Goal: Task Accomplishment & Management: Complete application form

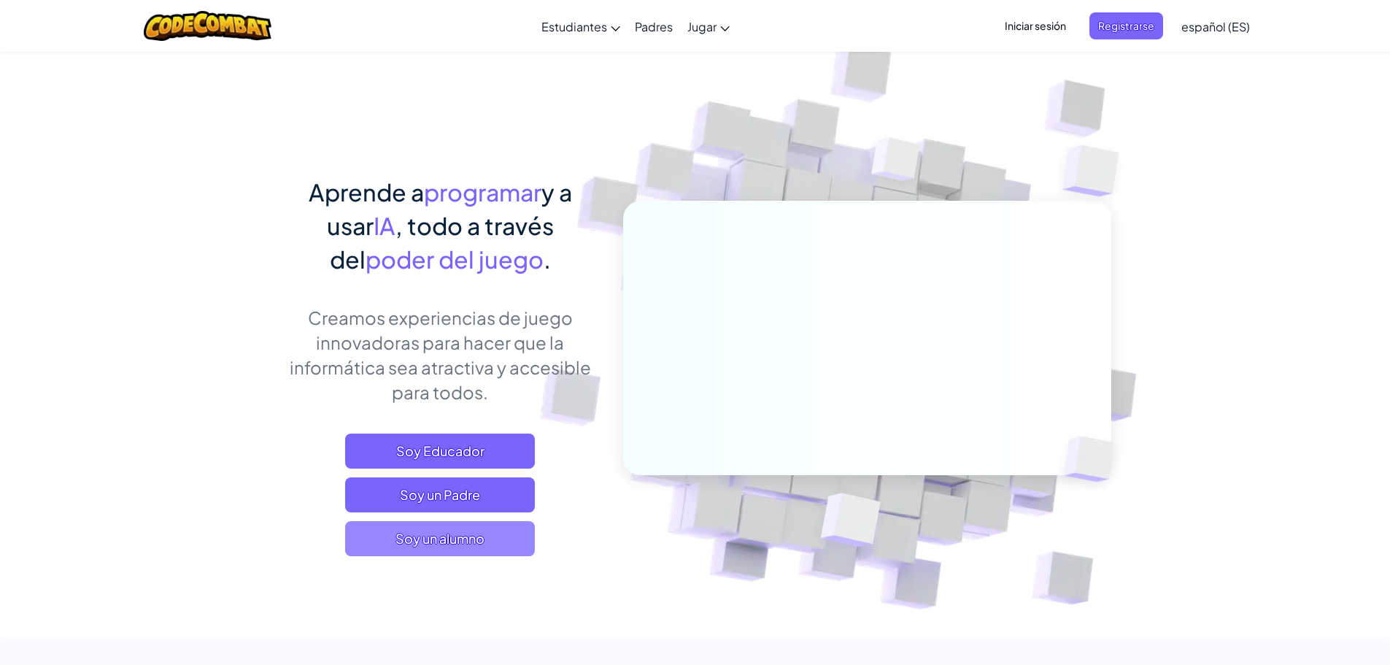
click at [441, 530] on span "Soy un alumno" at bounding box center [440, 538] width 190 height 35
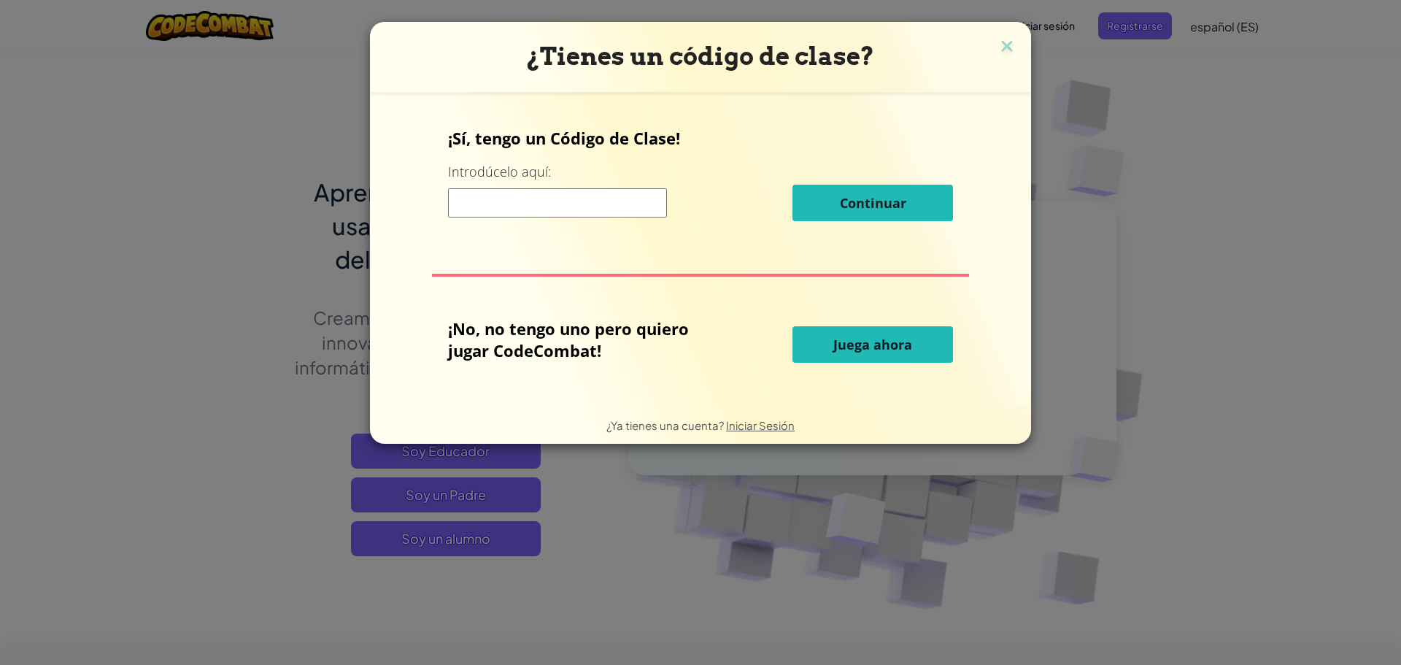
click at [552, 202] on input at bounding box center [557, 202] width 219 height 29
type input "DISEÑO WEB"
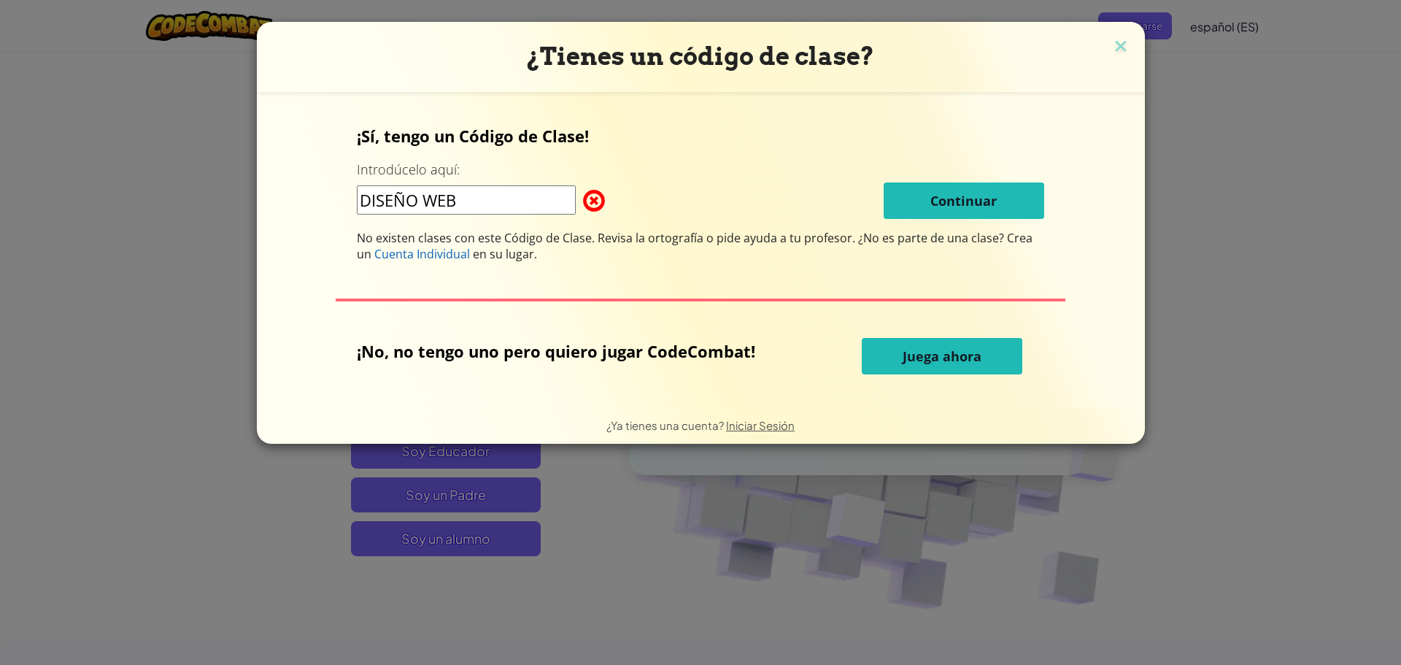
drag, startPoint x: 512, startPoint y: 206, endPoint x: 343, endPoint y: 205, distance: 169.3
click at [343, 205] on div "¡Sí, tengo un Código de Clase! Introdúcelo aquí: DISEÑO WEB Continuar No existe…" at bounding box center [700, 250] width 859 height 286
click at [894, 353] on button "Juega ahora" at bounding box center [942, 356] width 161 height 36
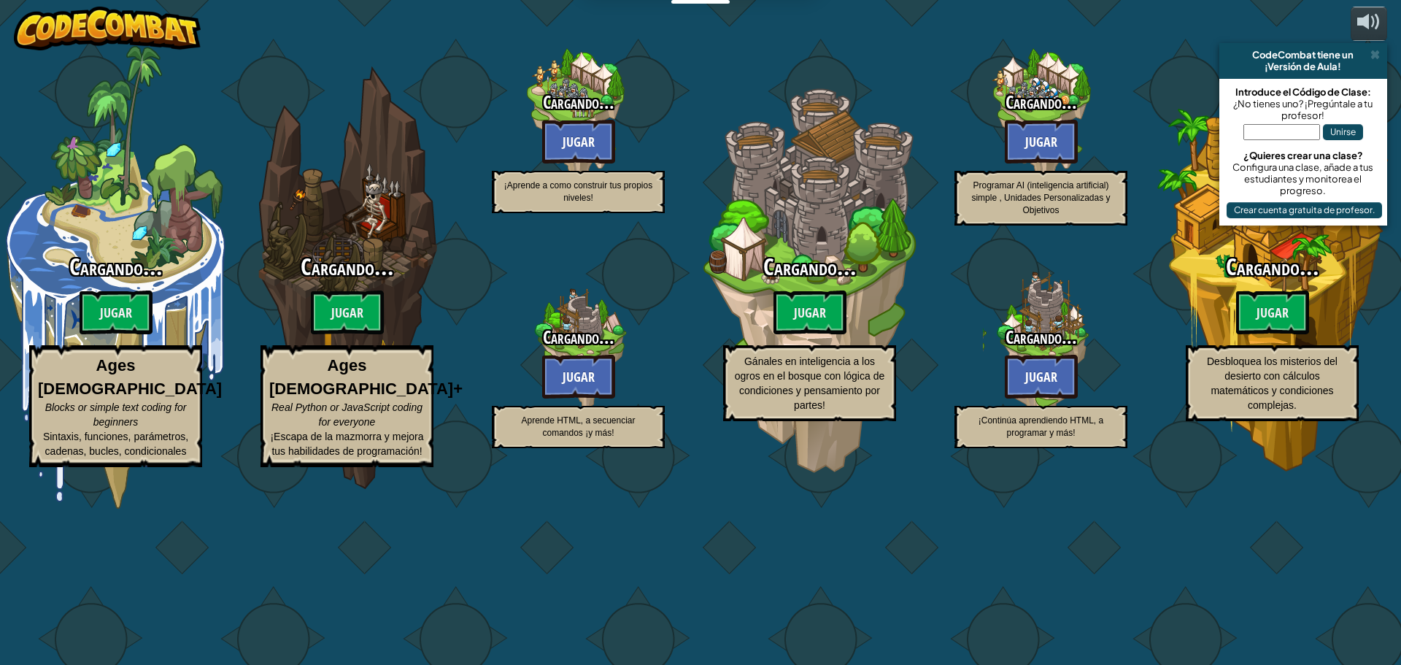
select select "es-ES"
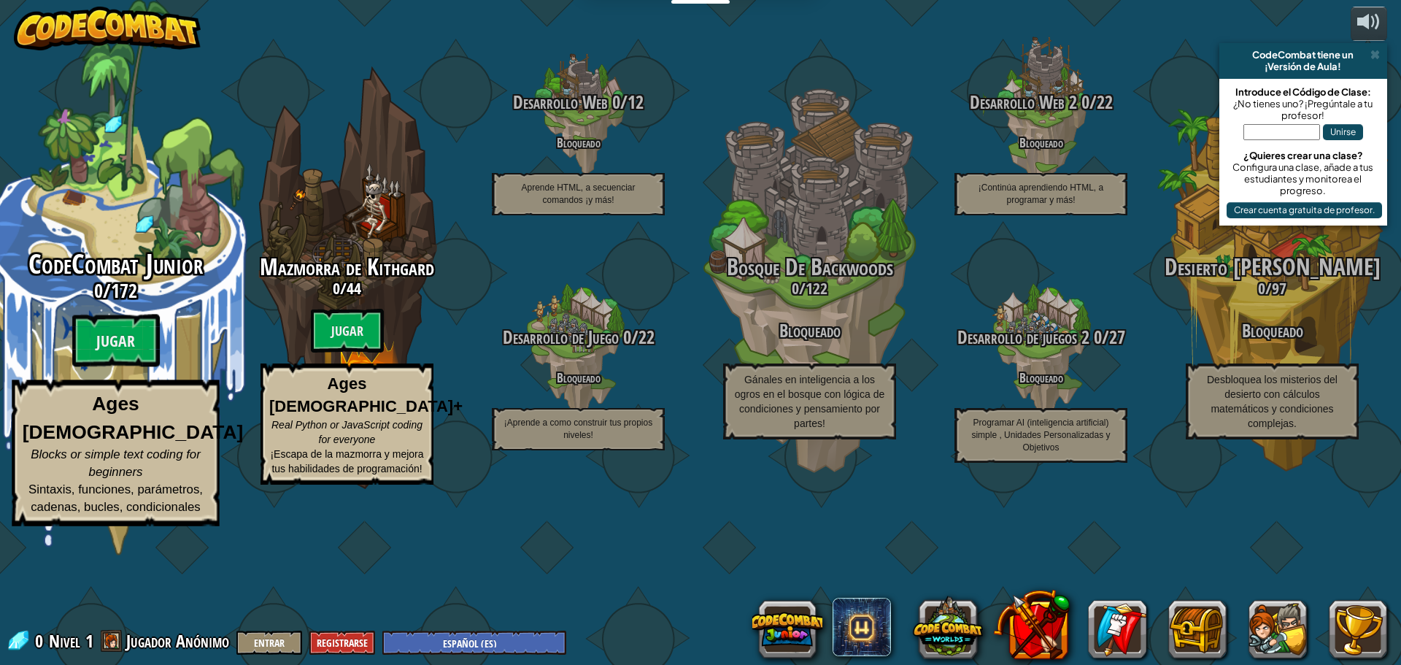
click at [134, 283] on span "CodeCombat Junior" at bounding box center [115, 264] width 174 height 38
select select "es-ES"
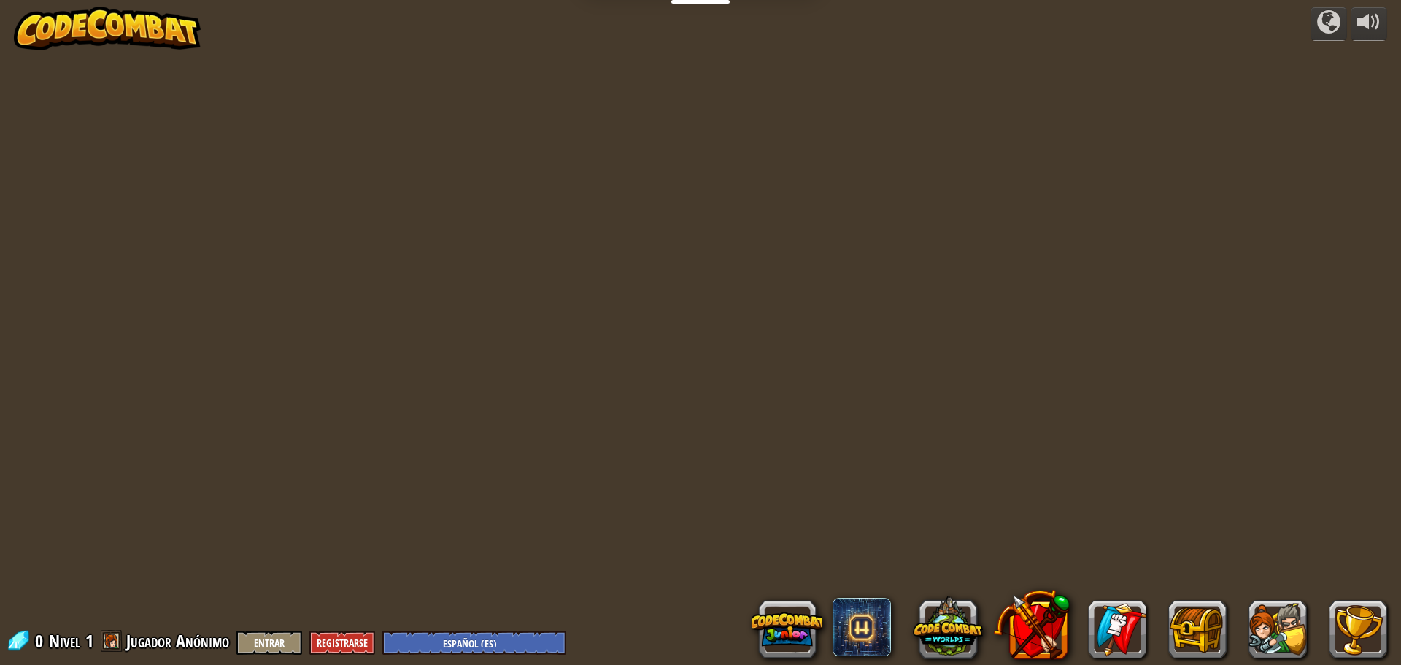
select select "es-ES"
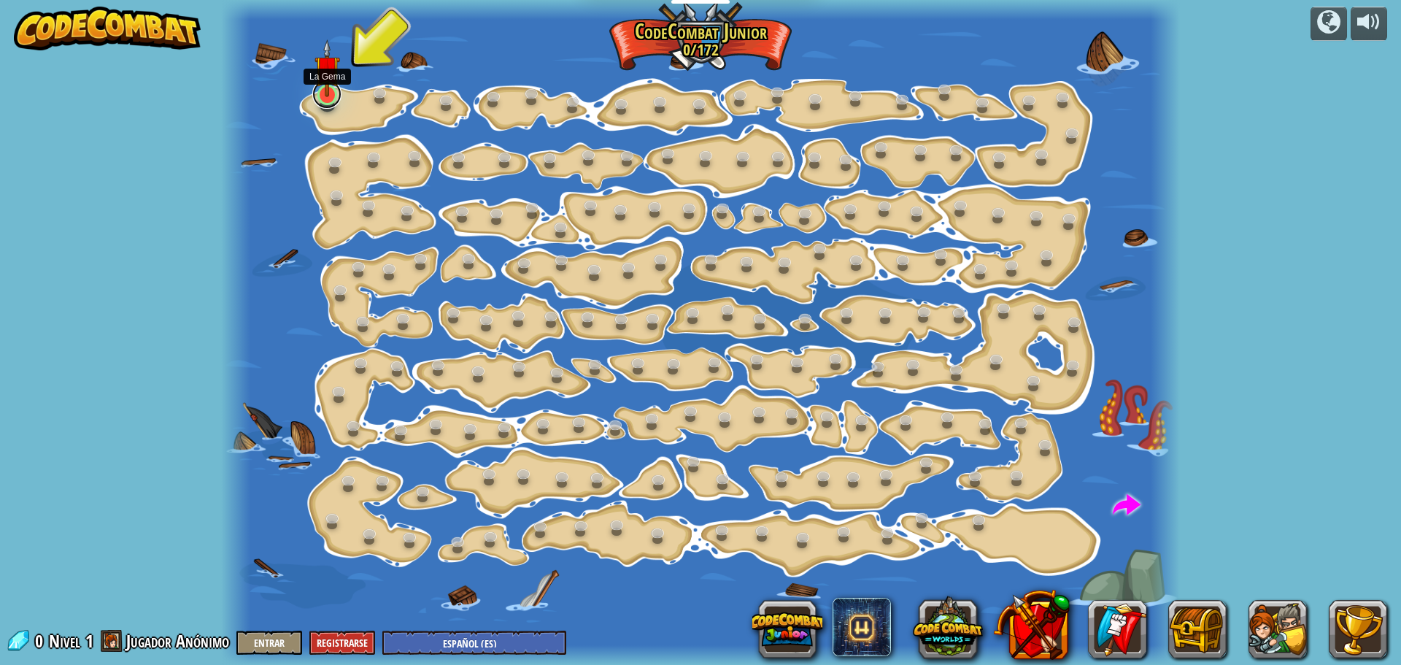
click at [330, 98] on link at bounding box center [326, 94] width 29 height 29
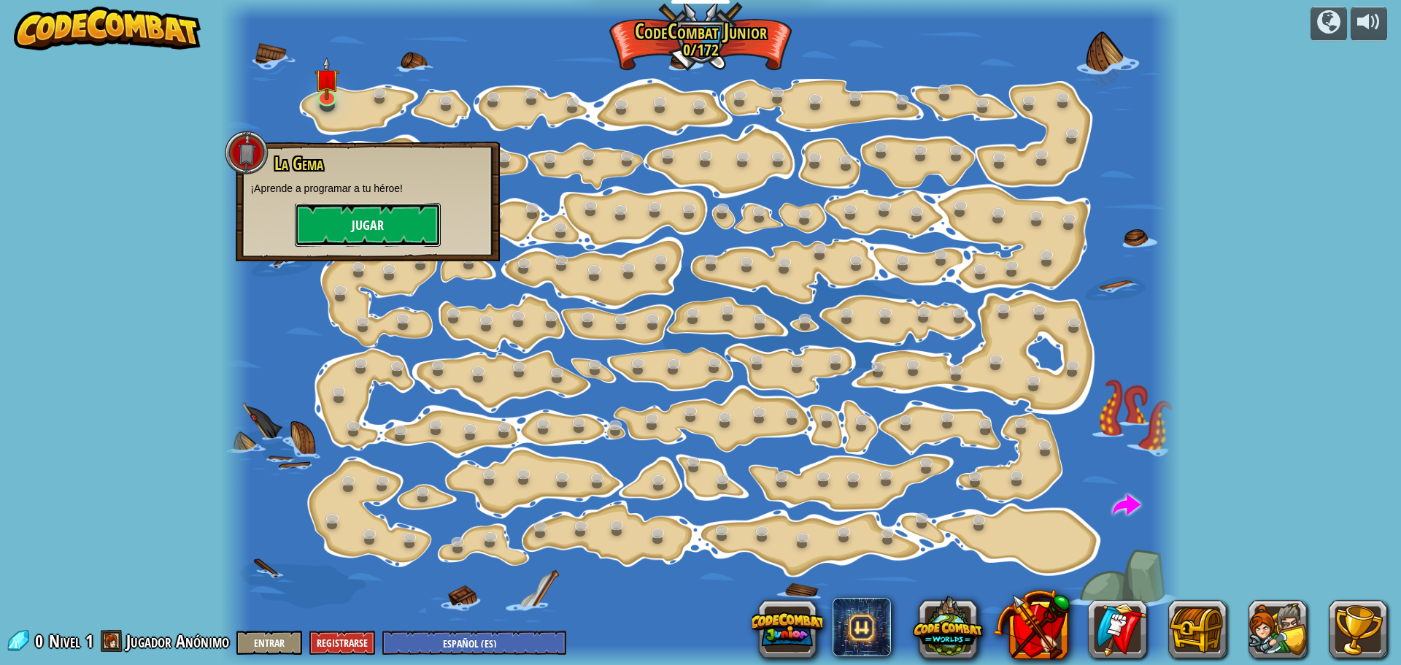
click at [346, 221] on button "Jugar" at bounding box center [368, 225] width 146 height 44
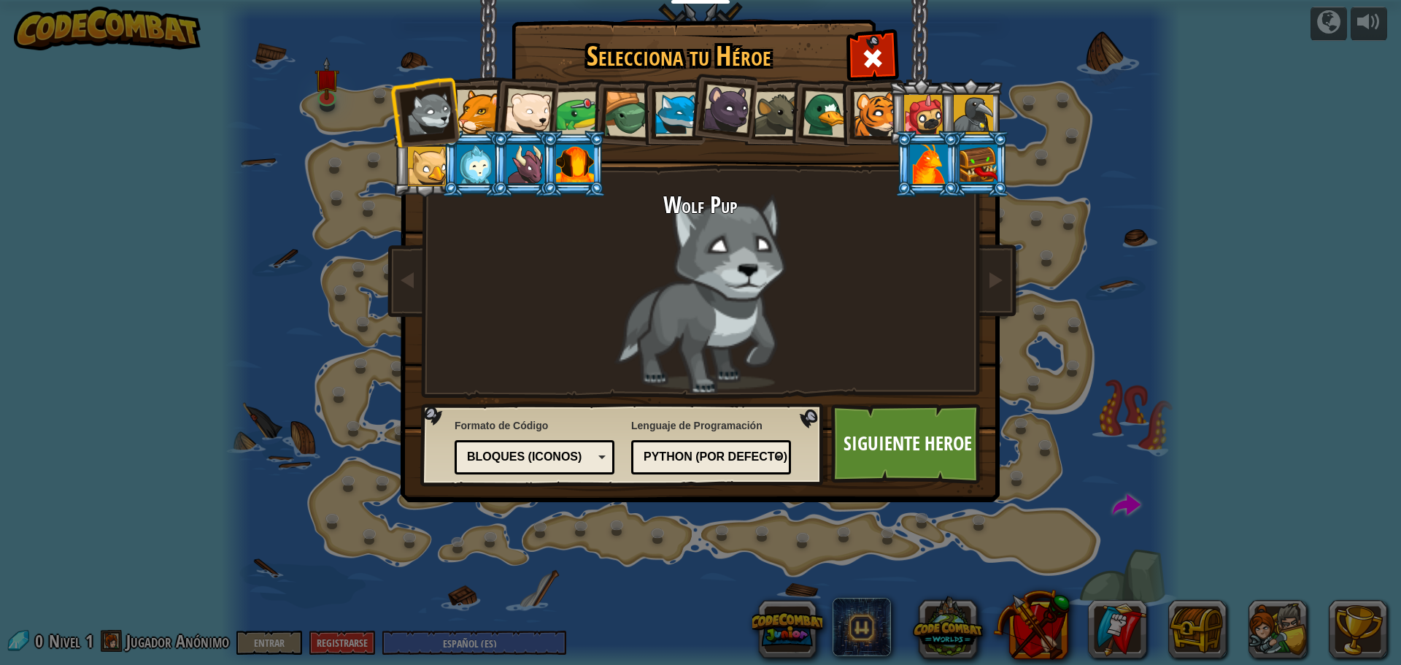
click at [485, 112] on div at bounding box center [479, 112] width 45 height 45
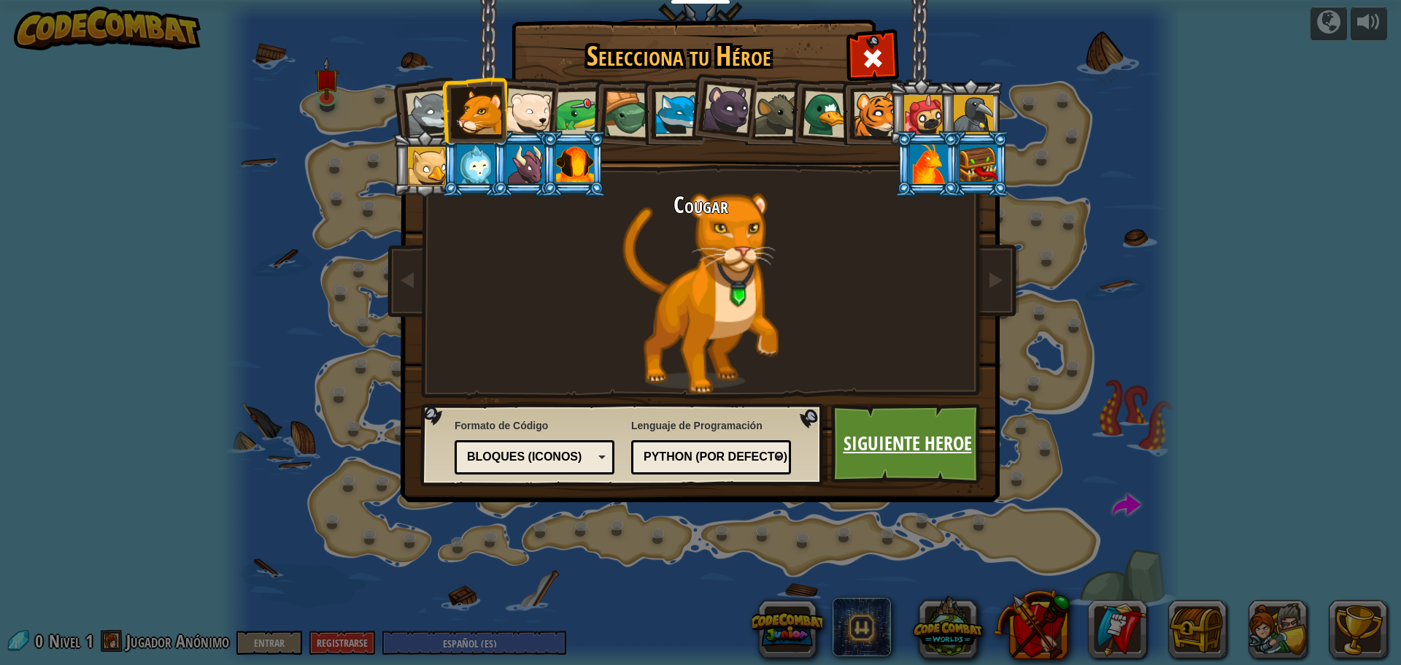
click at [915, 446] on link "Siguiente Heroe" at bounding box center [907, 443] width 152 height 80
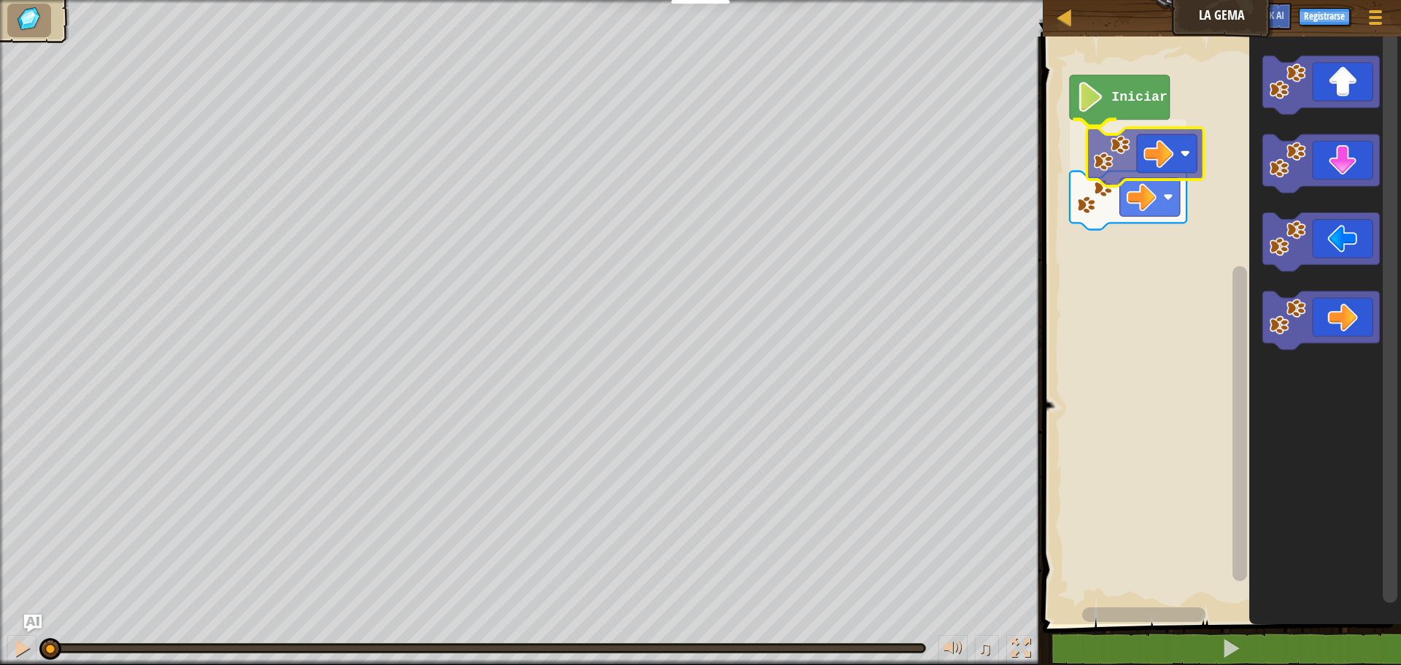
click at [1112, 140] on div "Iniciar" at bounding box center [1219, 326] width 363 height 595
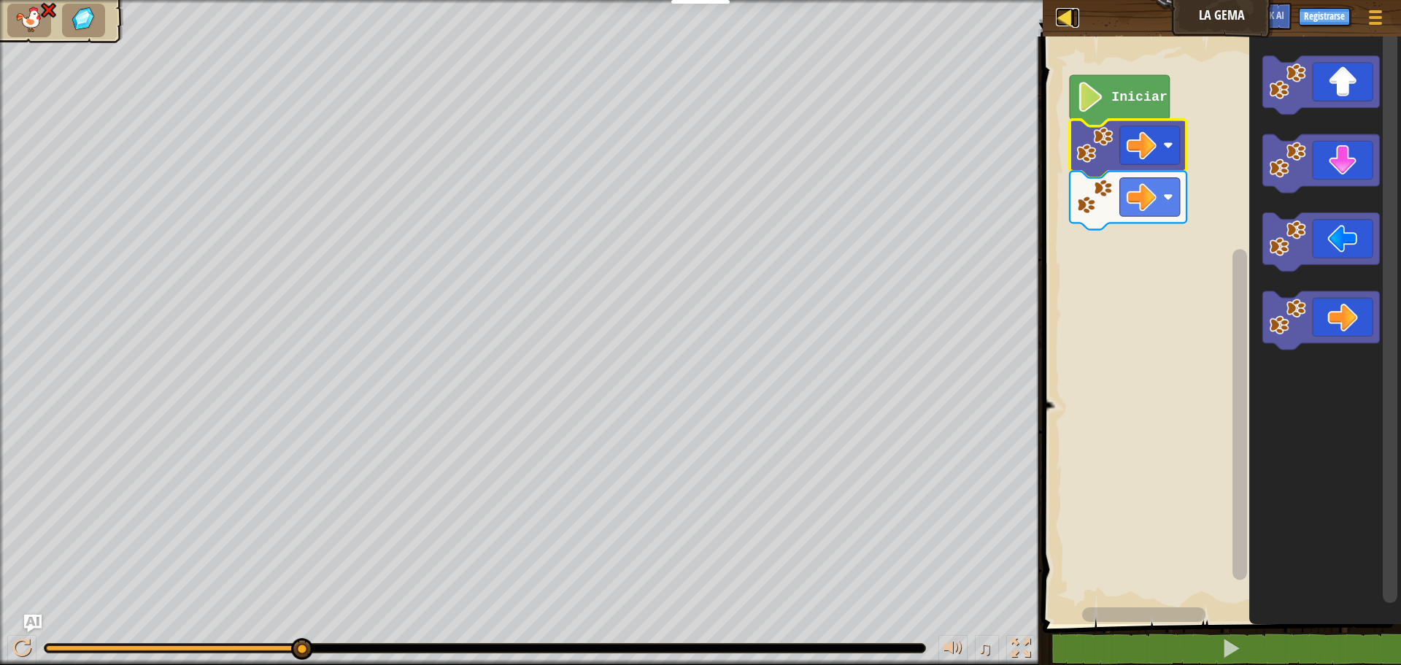
click at [1066, 23] on div at bounding box center [1065, 17] width 18 height 18
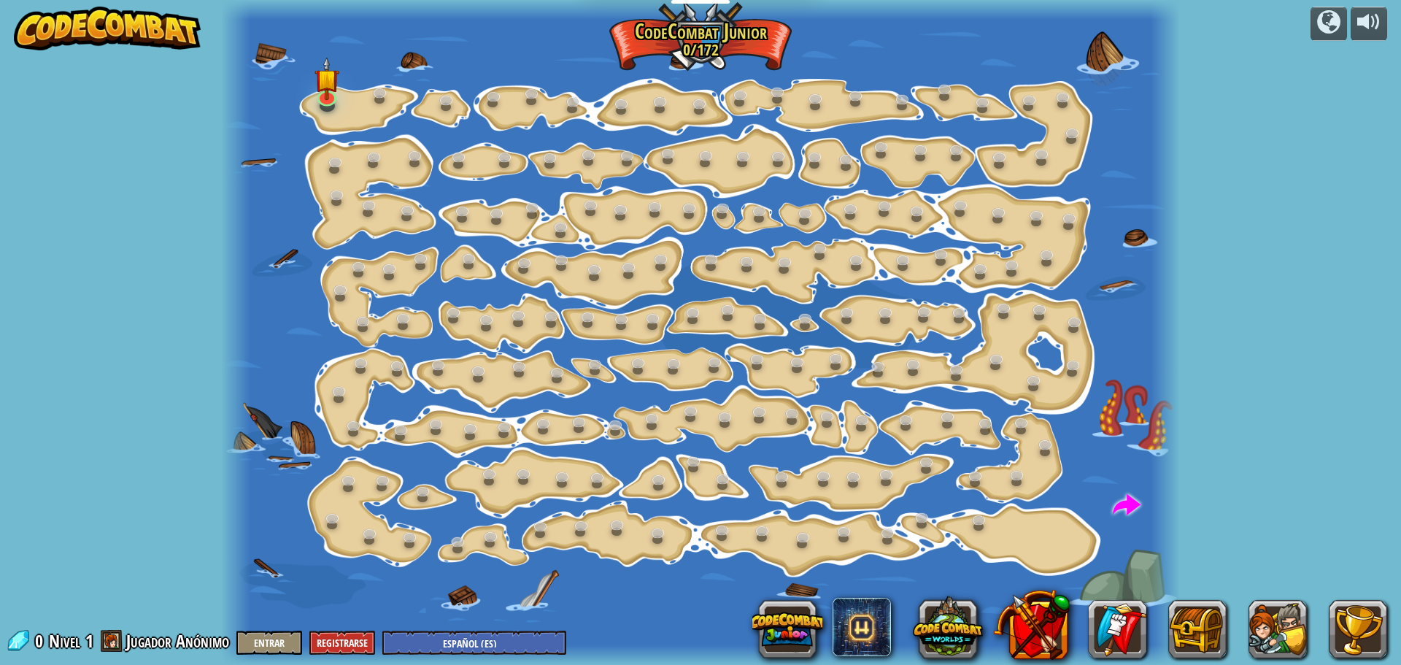
select select "es-ES"
click at [1115, 621] on link at bounding box center [1117, 629] width 58 height 58
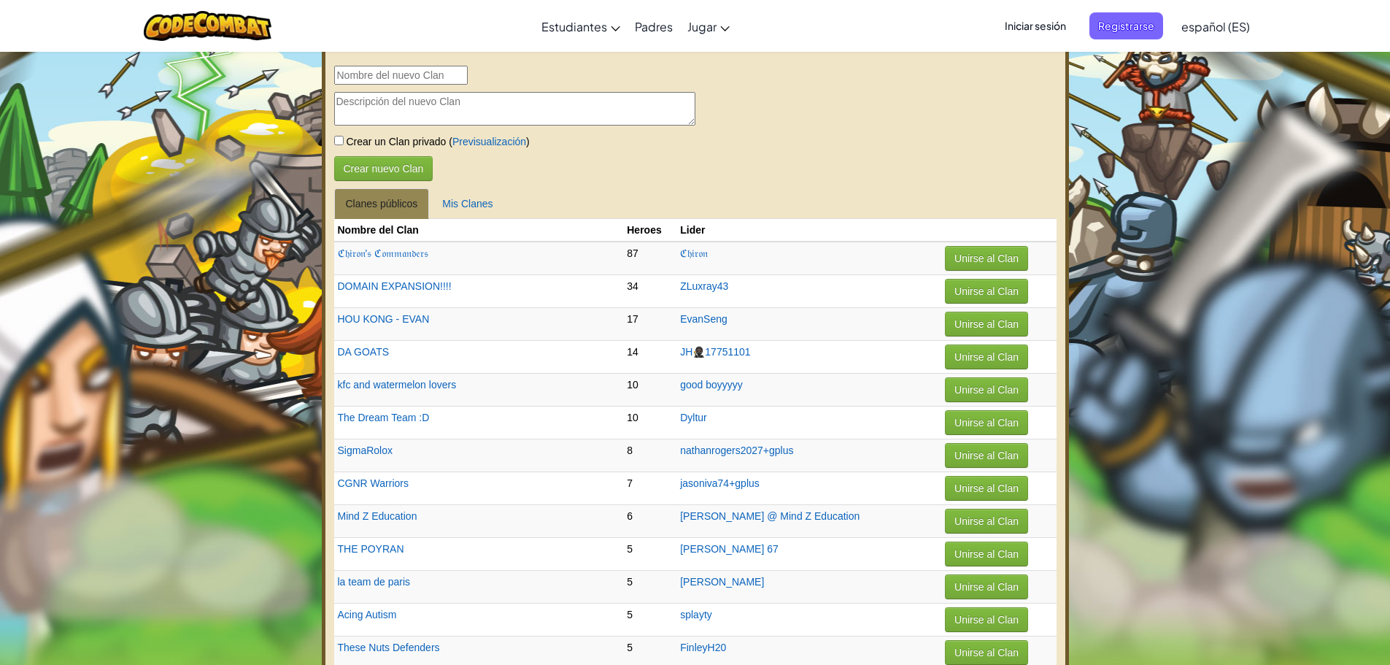
select select "es-ES"
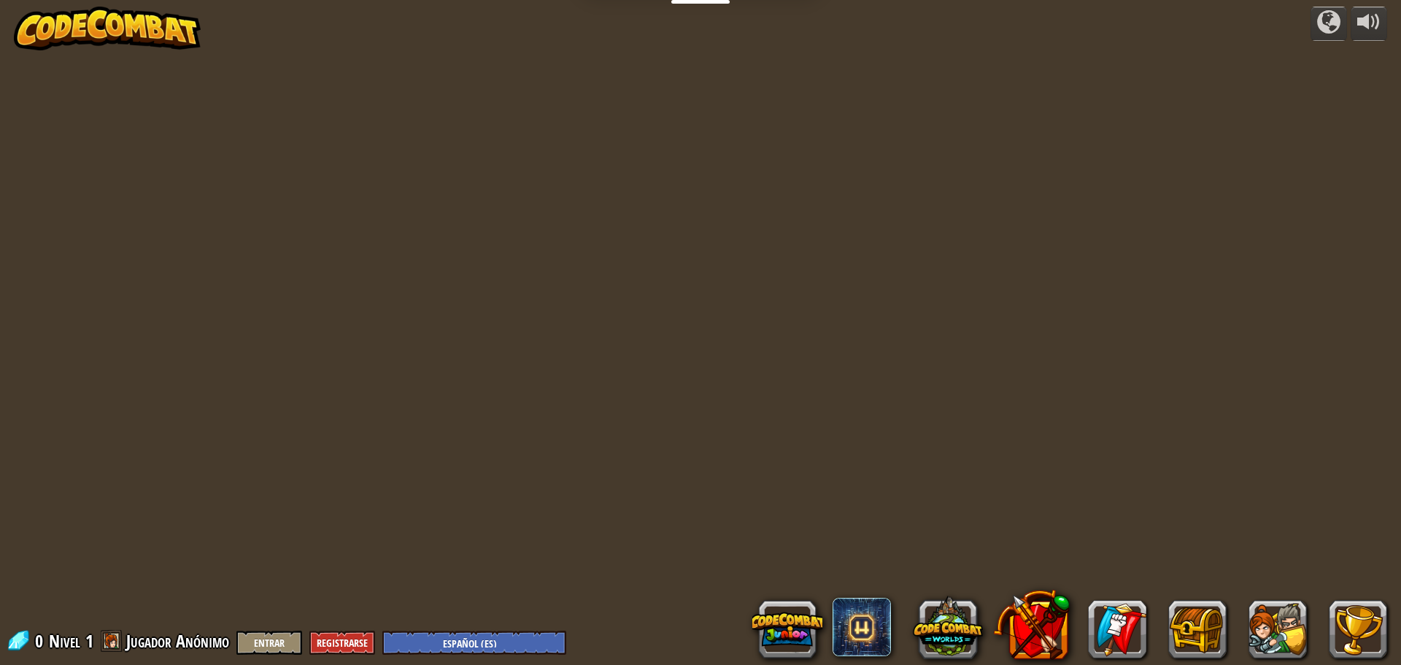
select select "es-ES"
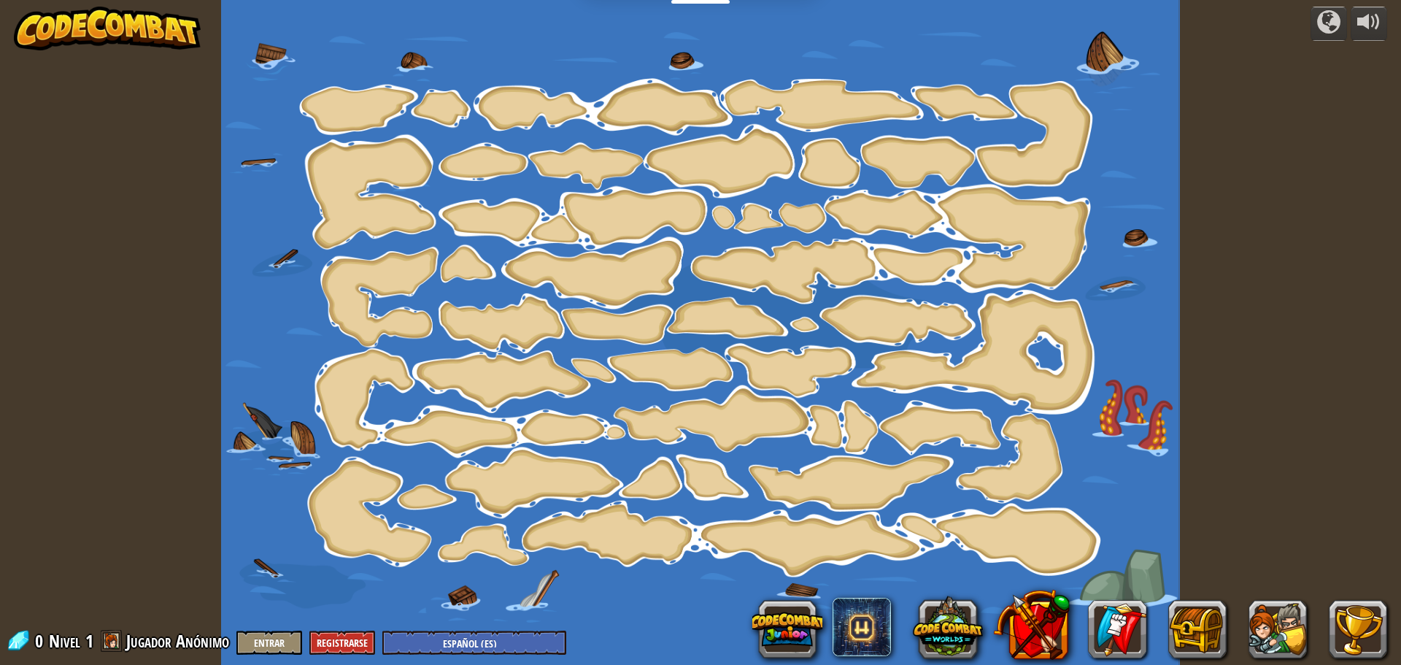
select select "es-ES"
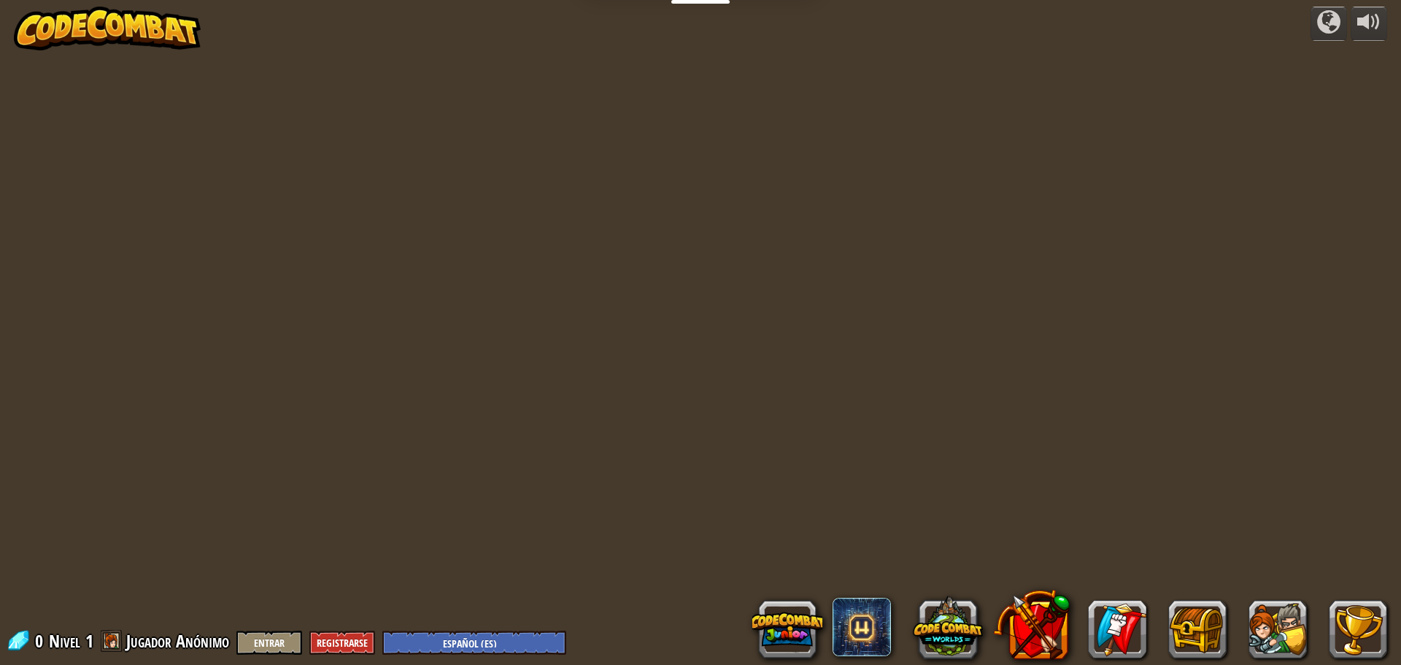
select select "es-ES"
